Goal: Information Seeking & Learning: Learn about a topic

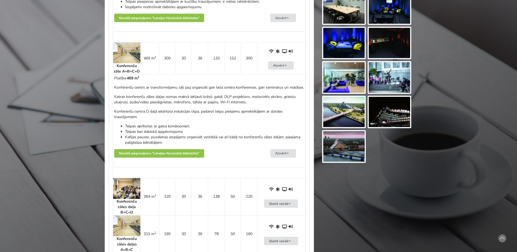
scroll to position [463, 0]
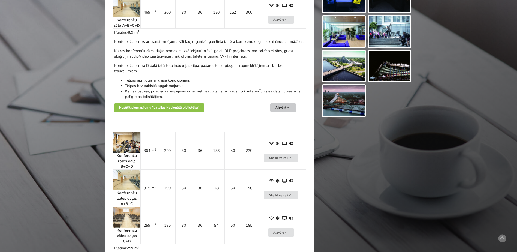
click at [278, 112] on button "Aizvērt" at bounding box center [283, 107] width 26 height 8
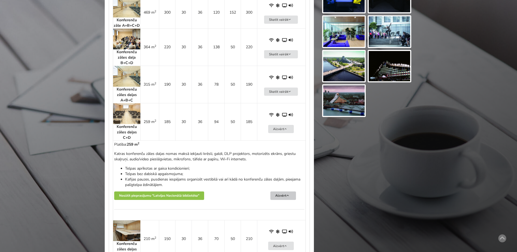
click at [280, 200] on button "Aizvērt" at bounding box center [283, 195] width 26 height 8
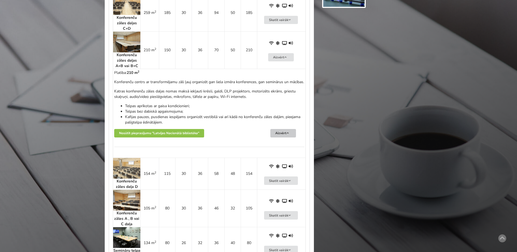
click at [281, 137] on button "Aizvērt" at bounding box center [283, 133] width 26 height 8
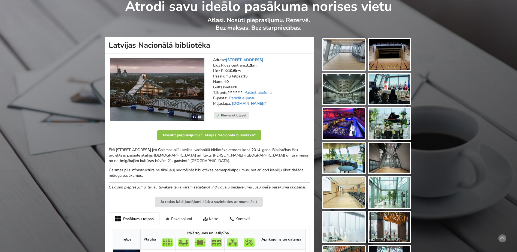
scroll to position [0, 0]
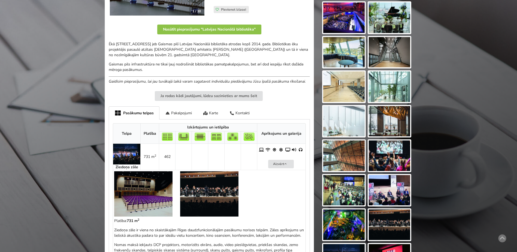
scroll to position [191, 0]
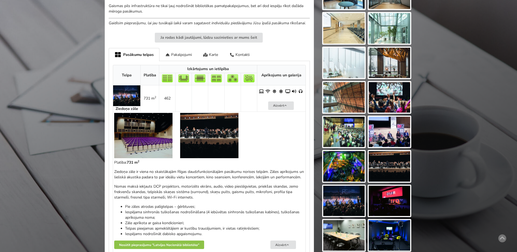
click at [140, 143] on img at bounding box center [143, 135] width 58 height 45
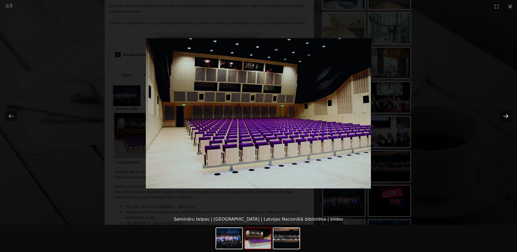
click at [504, 115] on button "Next slide" at bounding box center [505, 116] width 11 height 11
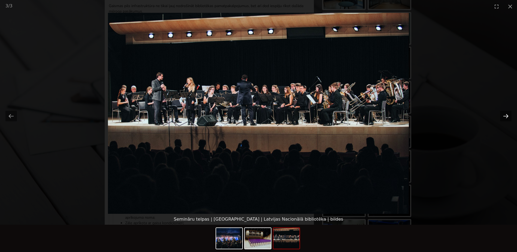
click at [504, 115] on button "Next slide" at bounding box center [505, 116] width 11 height 11
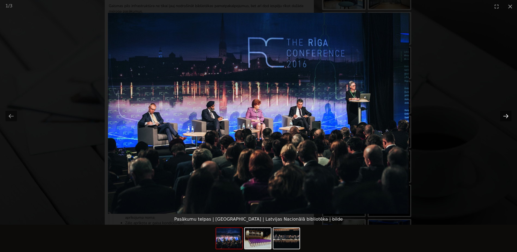
click at [504, 115] on button "Next slide" at bounding box center [505, 116] width 11 height 11
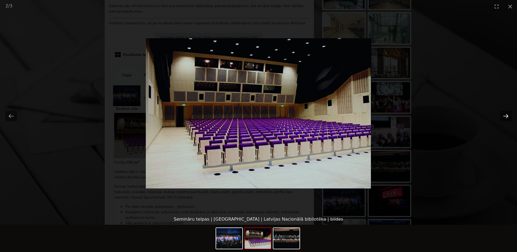
click at [504, 115] on button "Next slide" at bounding box center [505, 116] width 11 height 11
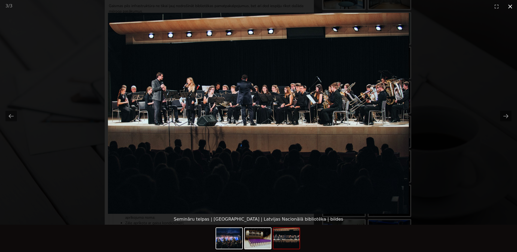
click at [510, 3] on button "Close gallery" at bounding box center [510, 6] width 14 height 13
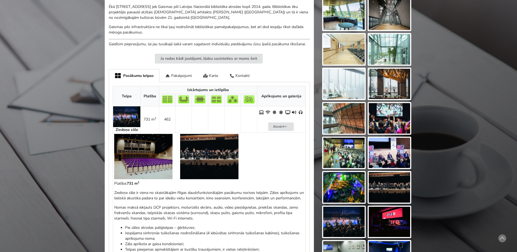
scroll to position [82, 0]
